Goal: Find specific page/section: Find specific page/section

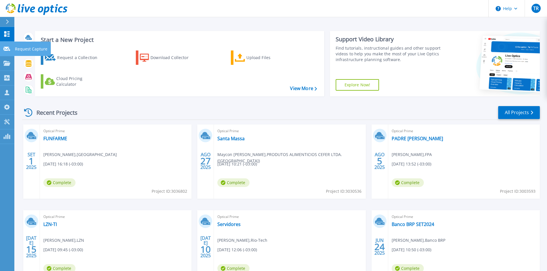
click at [26, 50] on p "Request Capture" at bounding box center [31, 49] width 32 height 15
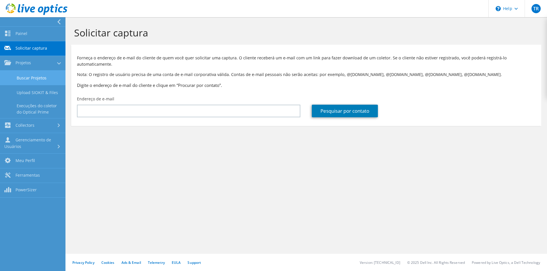
click at [24, 80] on link "Buscar Projetos" at bounding box center [33, 78] width 66 height 15
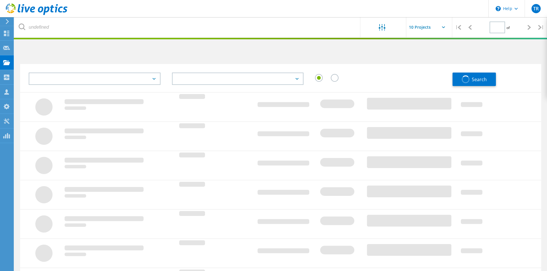
type input "1"
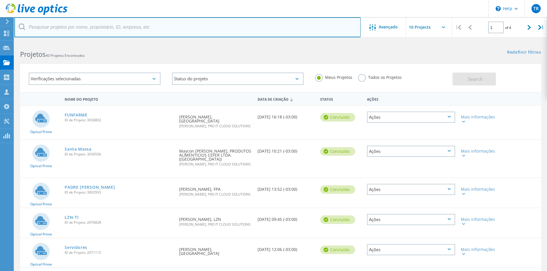
click at [137, 30] on input "text" at bounding box center [187, 27] width 346 height 20
type input "sicoob"
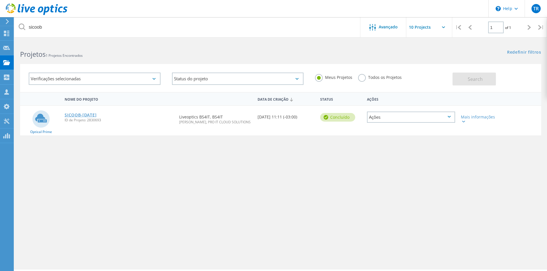
click at [94, 114] on link "SICOOB-[DATE]" at bounding box center [81, 115] width 32 height 4
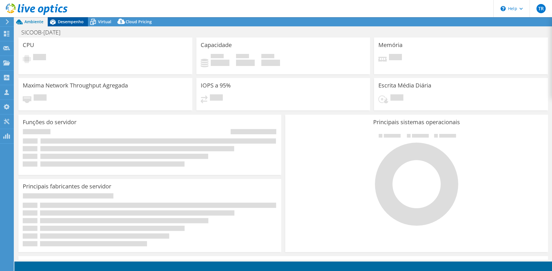
click at [63, 20] on span "Desempenho" at bounding box center [71, 21] width 26 height 5
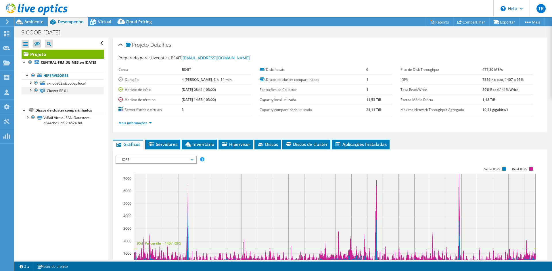
click at [29, 93] on div at bounding box center [30, 90] width 6 height 6
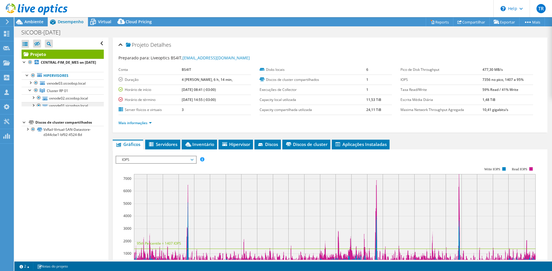
select select "USD"
click at [33, 100] on div at bounding box center [33, 98] width 6 height 6
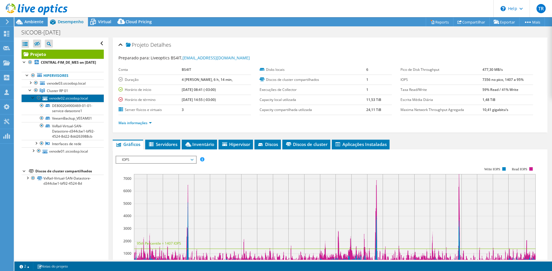
click at [65, 102] on link "vxnode02.sicoobsp.local" at bounding box center [63, 98] width 82 height 7
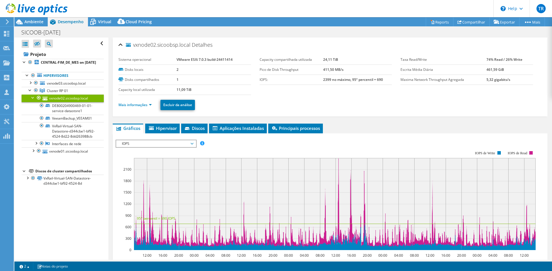
click at [149, 121] on div "vxnode02.sicoobsp.local Detalhes Sistema operacional VMware ESXi 7.0.3 build-24…" at bounding box center [329, 207] width 443 height 338
click at [148, 102] on li "Mais informações" at bounding box center [136, 105] width 37 height 6
click at [148, 105] on link "Mais informações" at bounding box center [134, 105] width 33 height 5
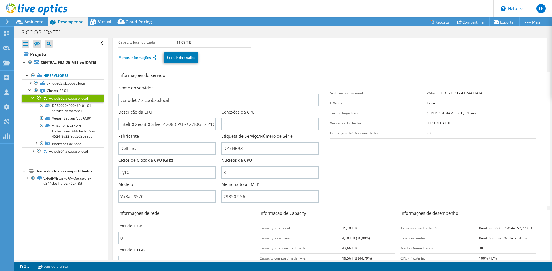
scroll to position [57, 0]
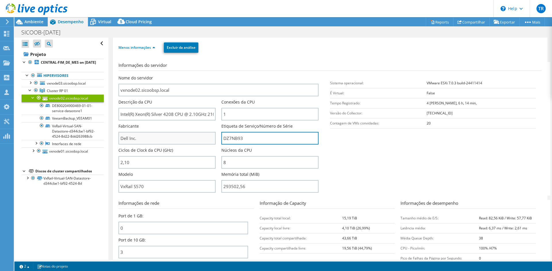
drag, startPoint x: 247, startPoint y: 140, endPoint x: 196, endPoint y: 139, distance: 50.6
click at [196, 75] on div "Nome do servidor vxnode02.sicoobsp.local Descrição da CPU Intel(R) Xeon(R) Silv…" at bounding box center [221, 75] width 206 height 0
click at [253, 138] on input "DZ7NB93" at bounding box center [269, 138] width 97 height 13
drag, startPoint x: 253, startPoint y: 138, endPoint x: 208, endPoint y: 138, distance: 45.4
click at [208, 75] on div "Nome do servidor vxnode02.sicoobsp.local Descrição da CPU Intel(R) Xeon(R) Silv…" at bounding box center [221, 75] width 206 height 0
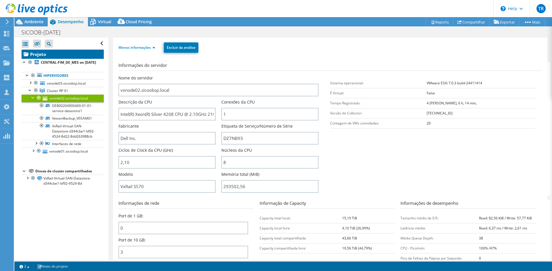
click at [41, 54] on link "Projeto" at bounding box center [63, 54] width 82 height 9
